Goal: Find specific page/section: Find specific page/section

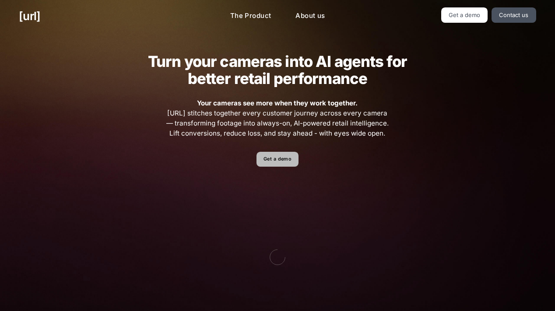
click at [271, 167] on link "Get a demo" at bounding box center [277, 159] width 42 height 15
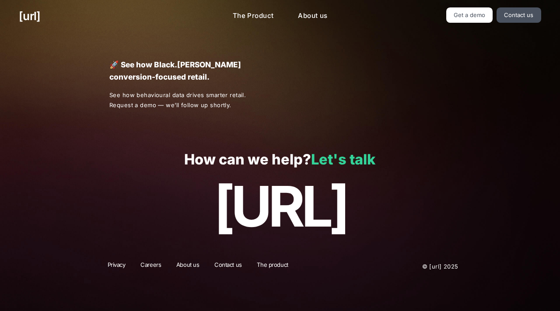
click at [354, 163] on link "Let's talk" at bounding box center [343, 159] width 64 height 17
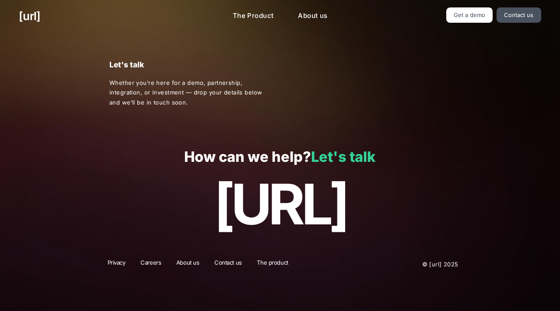
click at [352, 154] on link "Let's talk" at bounding box center [343, 156] width 64 height 17
click at [466, 10] on link "Get a demo" at bounding box center [469, 14] width 47 height 15
